Goal: Transaction & Acquisition: Purchase product/service

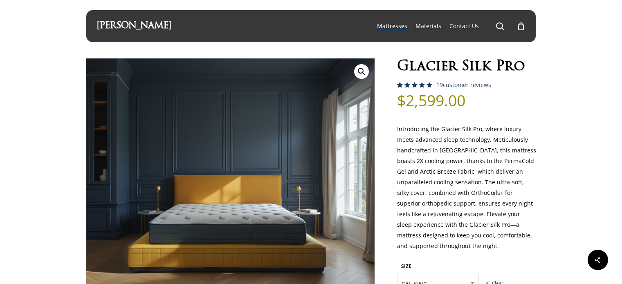
select select "CAL KING"
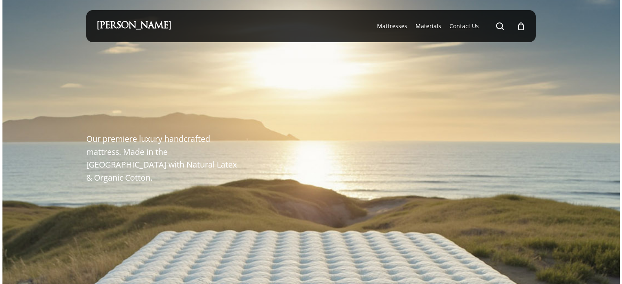
scroll to position [1329, 0]
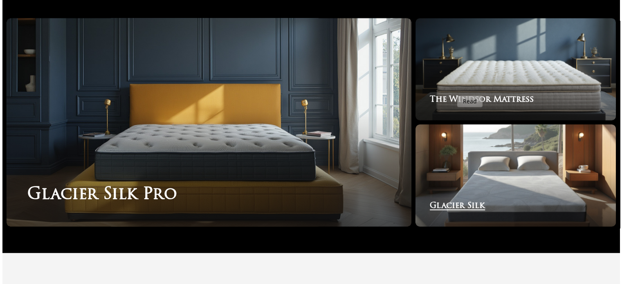
click at [456, 175] on link "Glacier Silk" at bounding box center [515, 175] width 200 height 102
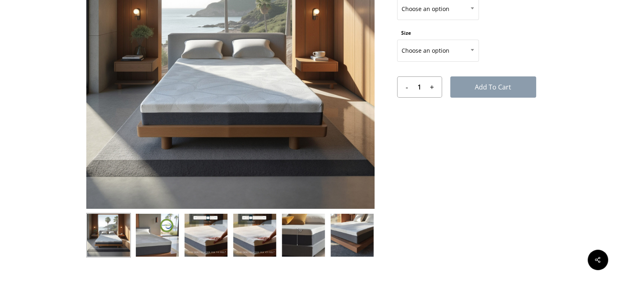
scroll to position [70, 0]
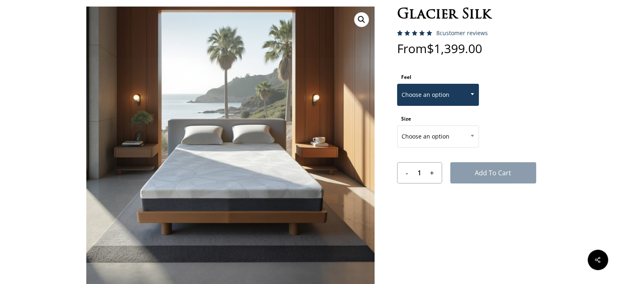
scroll to position [49, 0]
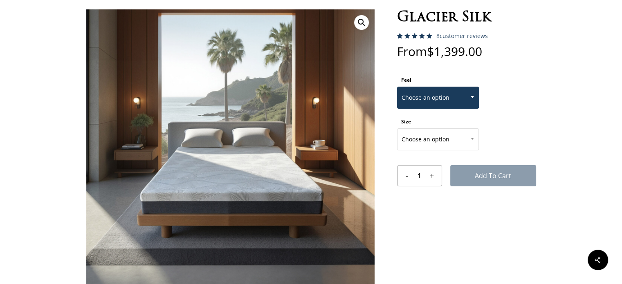
click at [473, 99] on span at bounding box center [472, 97] width 12 height 20
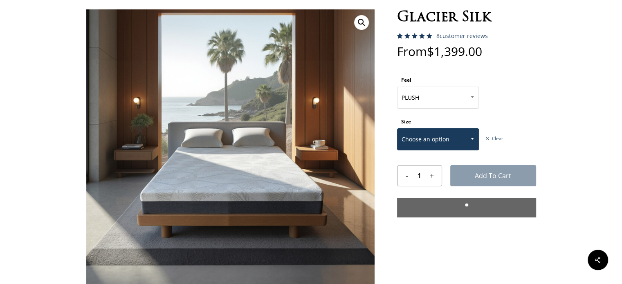
click at [472, 138] on b at bounding box center [472, 139] width 3 height 2
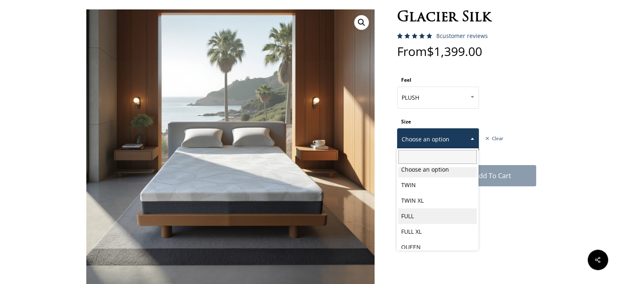
scroll to position [0, 0]
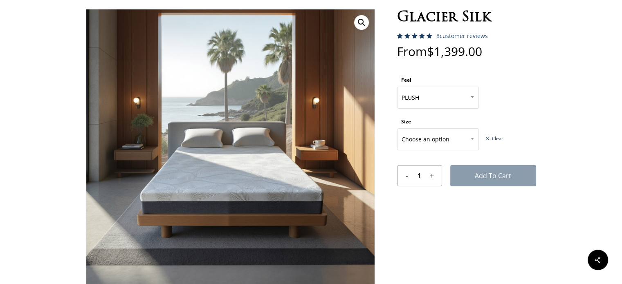
click at [520, 108] on form "Feel Choose an option PLUSH MEDIUM FIRM PLUSH Size Choose an option TWIN TWIN X…" at bounding box center [466, 130] width 139 height 113
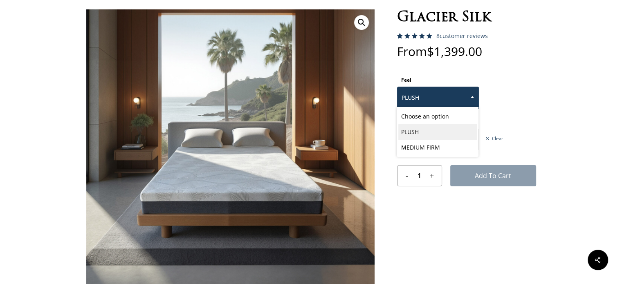
click at [468, 98] on span at bounding box center [472, 97] width 12 height 20
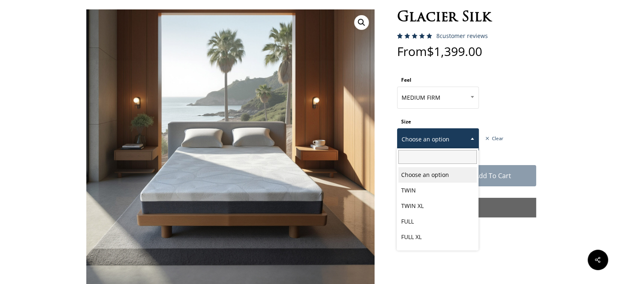
click at [472, 139] on span at bounding box center [472, 138] width 12 height 20
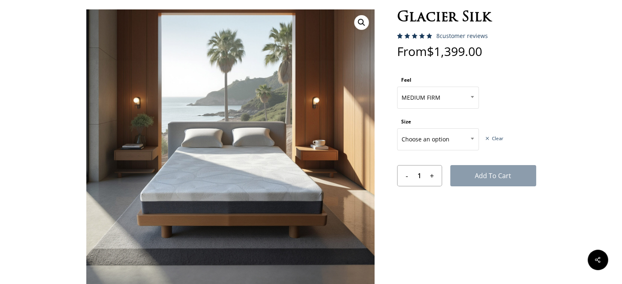
click at [521, 124] on form "Feel Choose an option PLUSH MEDIUM FIRM MEDIUM FIRM Size Choose an option TWIN …" at bounding box center [466, 130] width 139 height 113
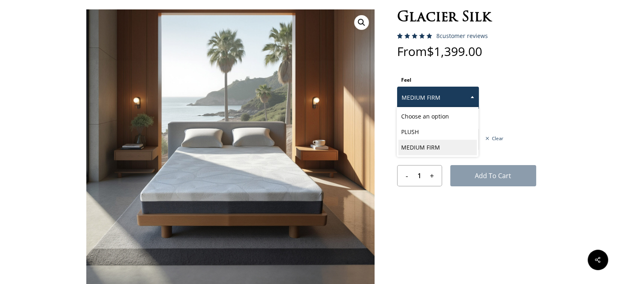
click at [469, 95] on span at bounding box center [472, 97] width 12 height 20
select select "PLUSH"
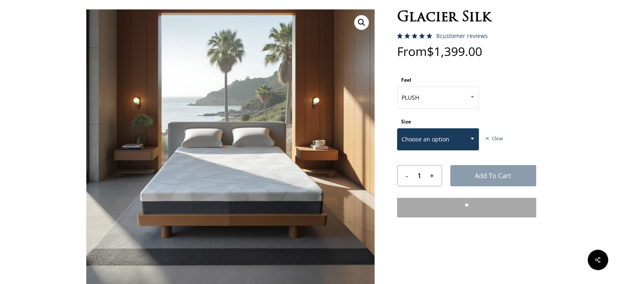
click at [473, 138] on b at bounding box center [472, 139] width 3 height 2
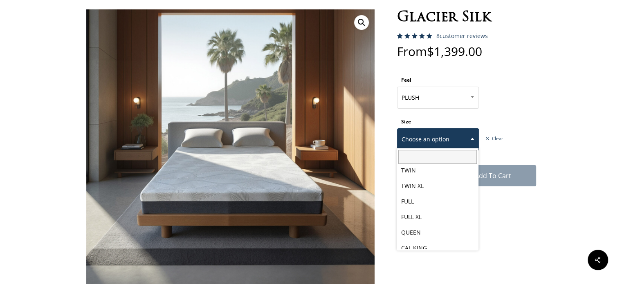
scroll to position [1, 0]
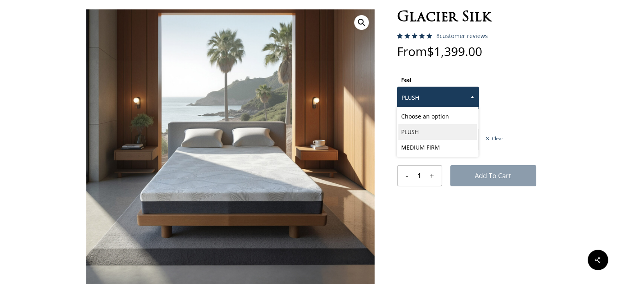
click at [466, 91] on span at bounding box center [472, 97] width 12 height 20
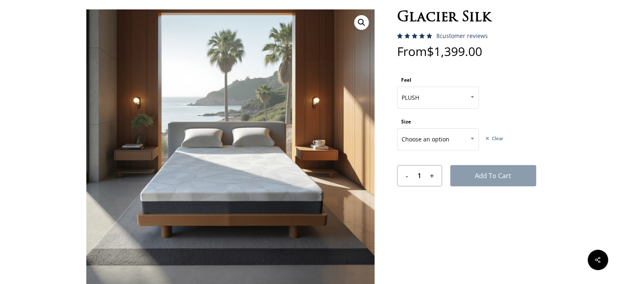
click at [527, 105] on form "Feel Choose an option PLUSH MEDIUM FIRM PLUSH Size Choose an option TWIN TWIN X…" at bounding box center [466, 130] width 139 height 113
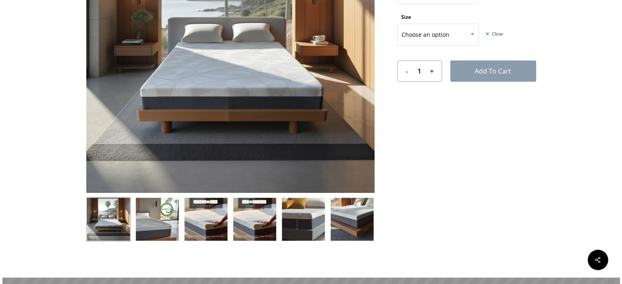
scroll to position [0, 0]
